Goal: Find contact information: Find contact information

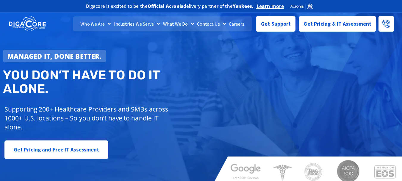
click at [213, 27] on link "Contact Us" at bounding box center [211, 23] width 32 height 15
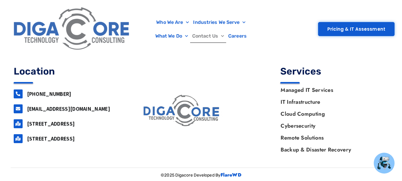
scroll to position [769, 0]
drag, startPoint x: 67, startPoint y: 98, endPoint x: 27, endPoint y: 92, distance: 40.0
click at [27, 92] on div "[PHONE_NUMBER]" at bounding box center [68, 93] width 108 height 9
copy link "[PHONE_NUMBER]"
drag, startPoint x: 85, startPoint y: 107, endPoint x: 27, endPoint y: 111, distance: 58.1
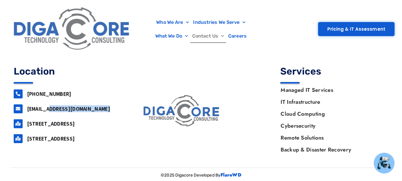
click at [27, 111] on h3 "[EMAIL_ADDRESS][DOMAIN_NAME]" at bounding box center [74, 108] width 95 height 7
copy link "[EMAIL_ADDRESS][DOMAIN_NAME]"
drag, startPoint x: 54, startPoint y: 129, endPoint x: 26, endPoint y: 124, distance: 27.8
click at [26, 124] on div "[STREET_ADDRESS]" at bounding box center [68, 123] width 108 height 9
copy link "[STREET_ADDRESS]"
